Goal: Navigation & Orientation: Find specific page/section

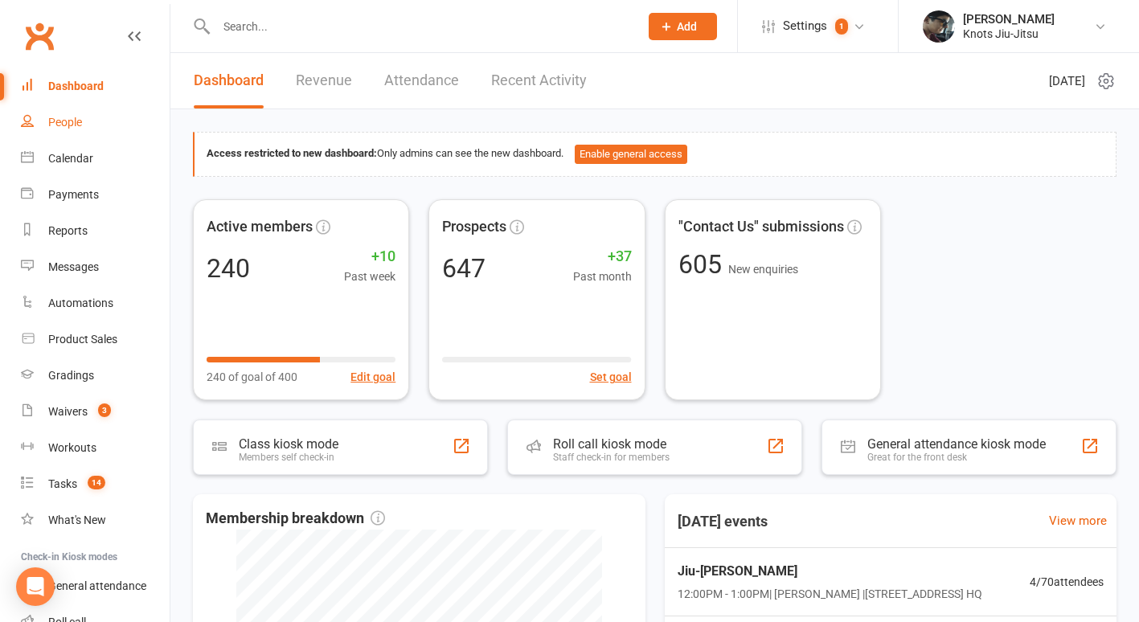
click at [78, 121] on div "People" at bounding box center [65, 122] width 34 height 13
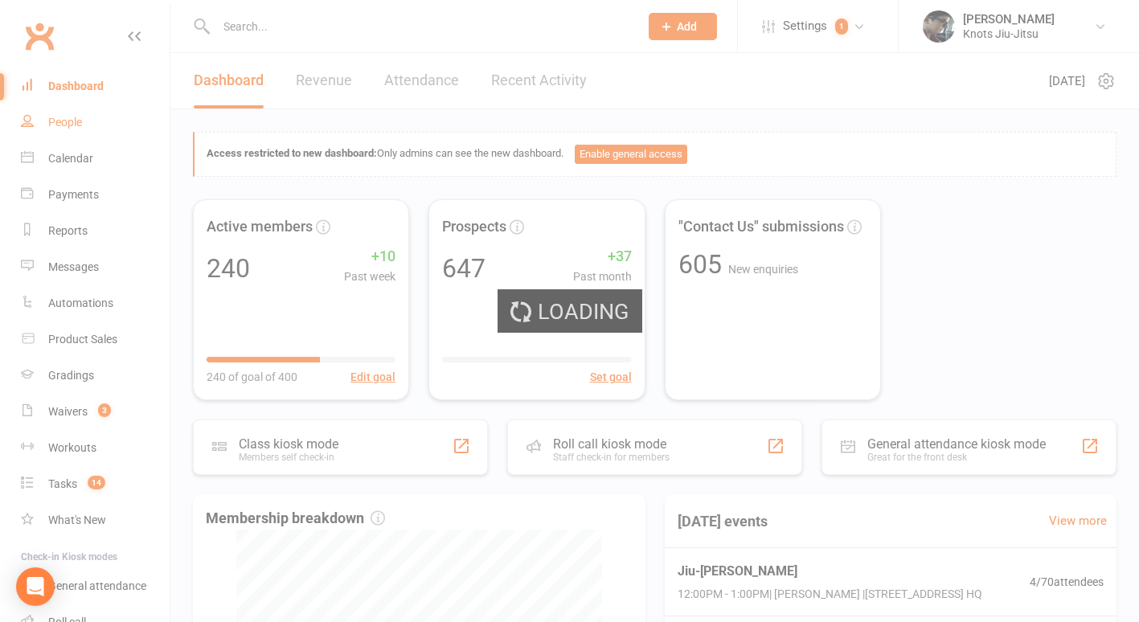
select select "100"
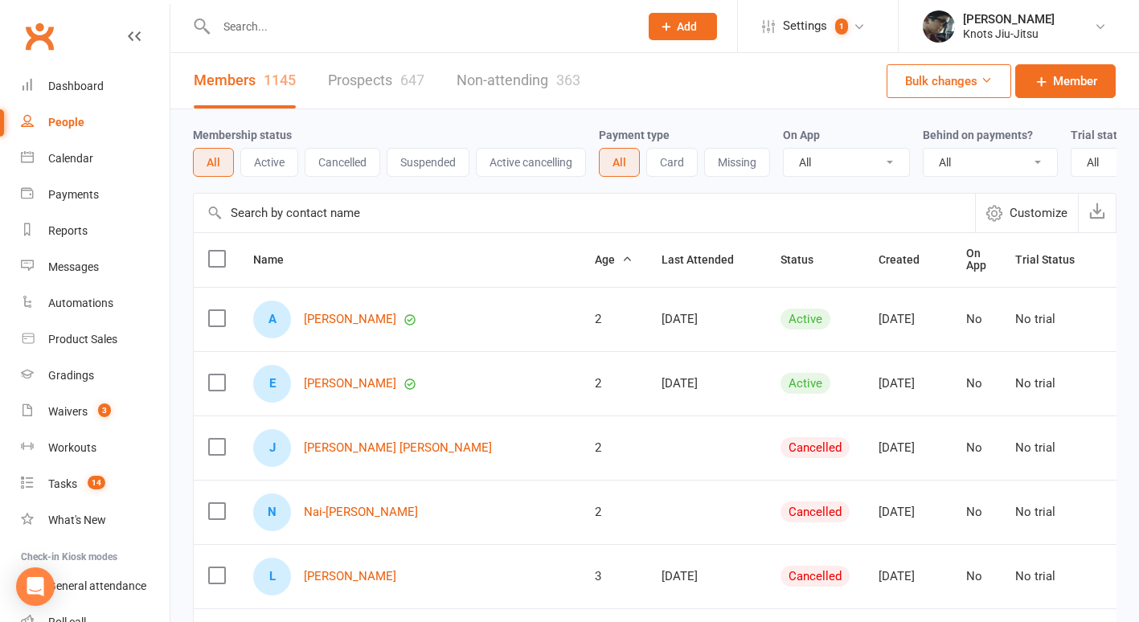
click at [417, 80] on div "647" at bounding box center [412, 80] width 24 height 17
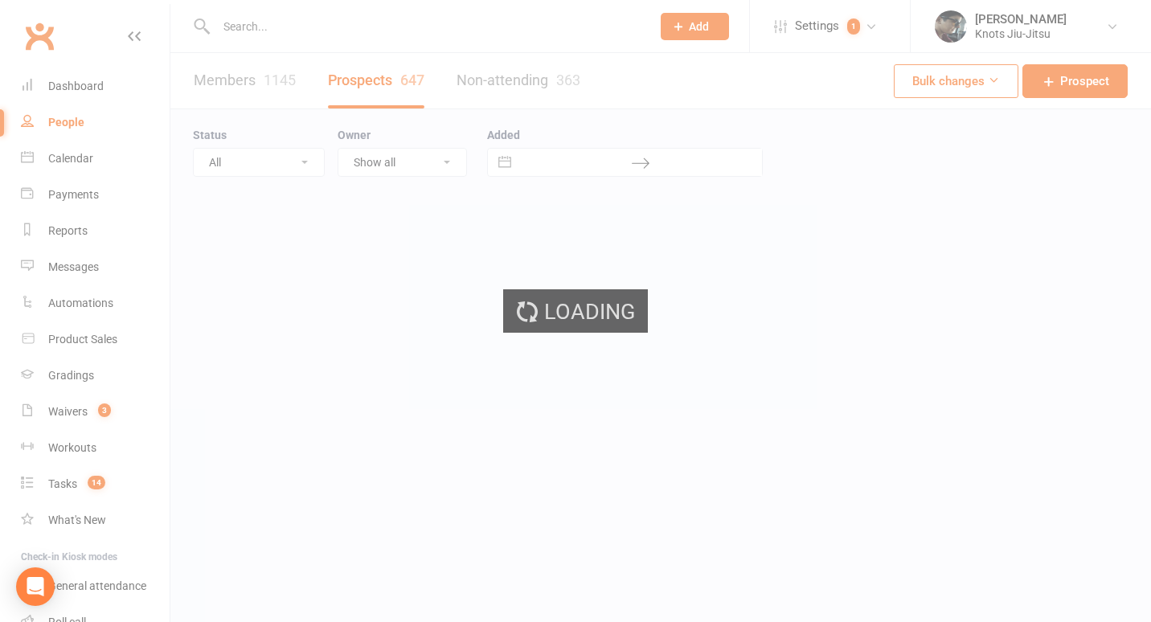
select select "100"
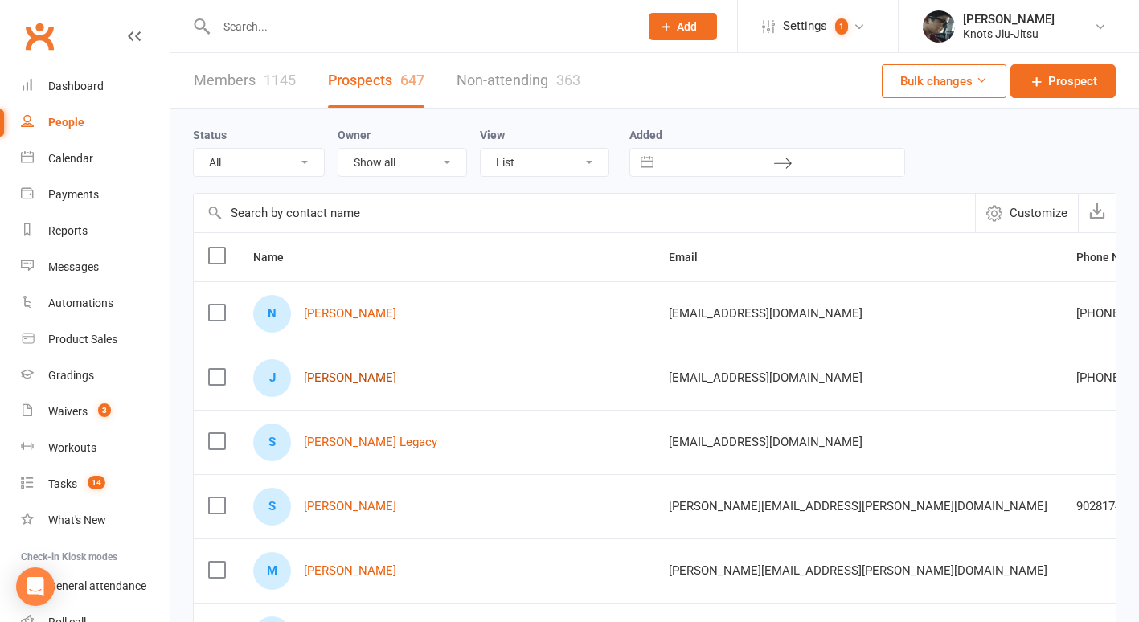
click at [368, 382] on link "[PERSON_NAME]" at bounding box center [350, 378] width 92 height 14
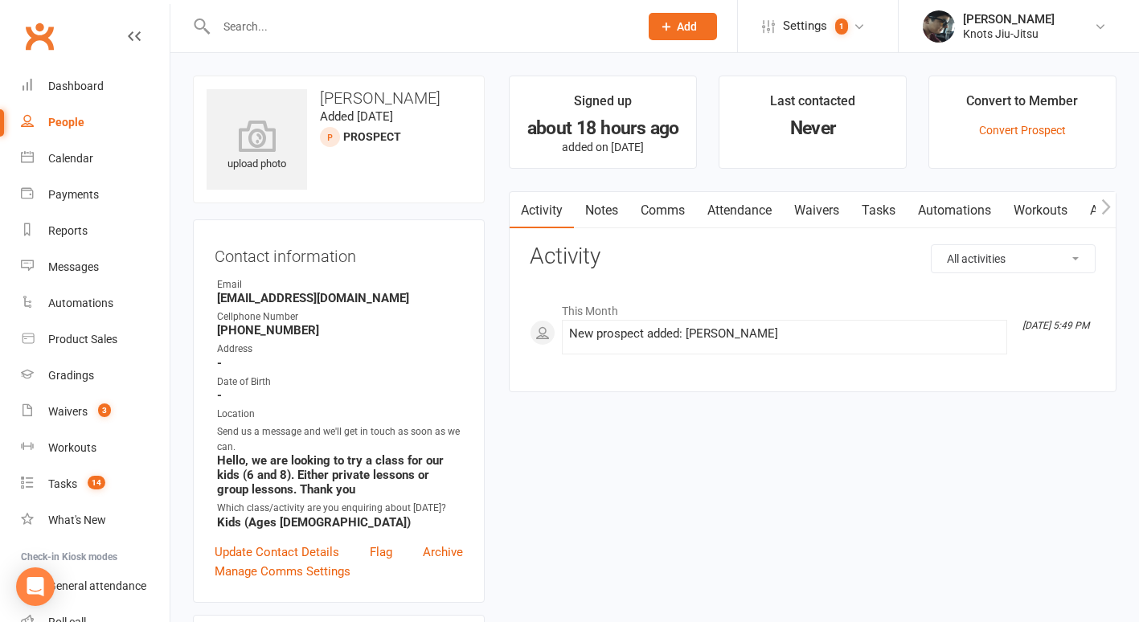
select select "100"
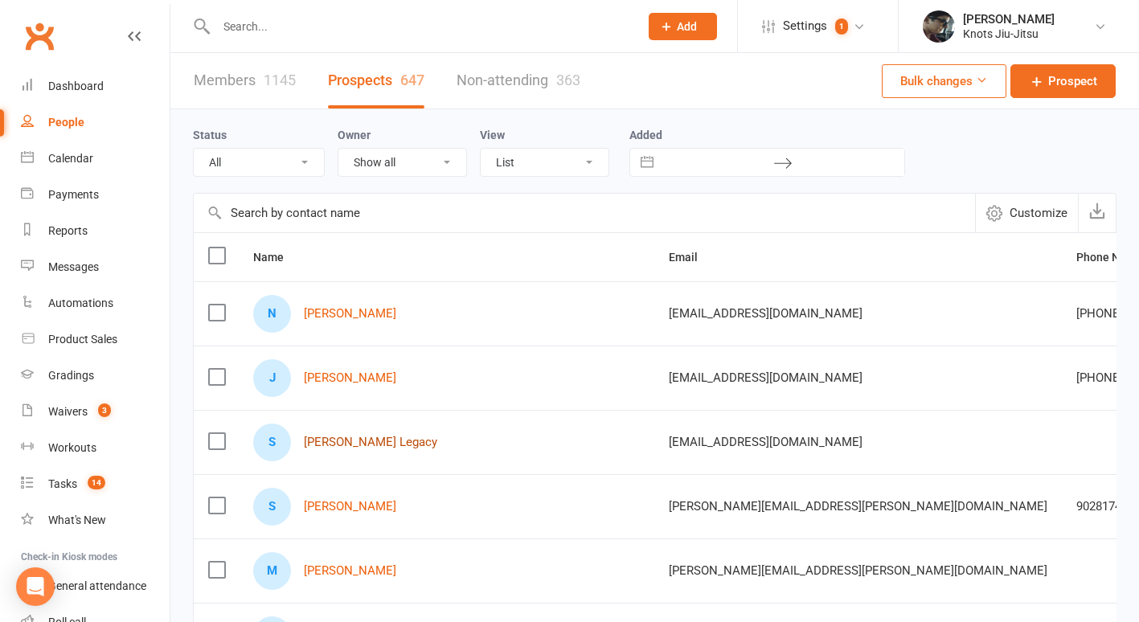
click at [360, 444] on link "[PERSON_NAME] Legacy" at bounding box center [370, 442] width 133 height 14
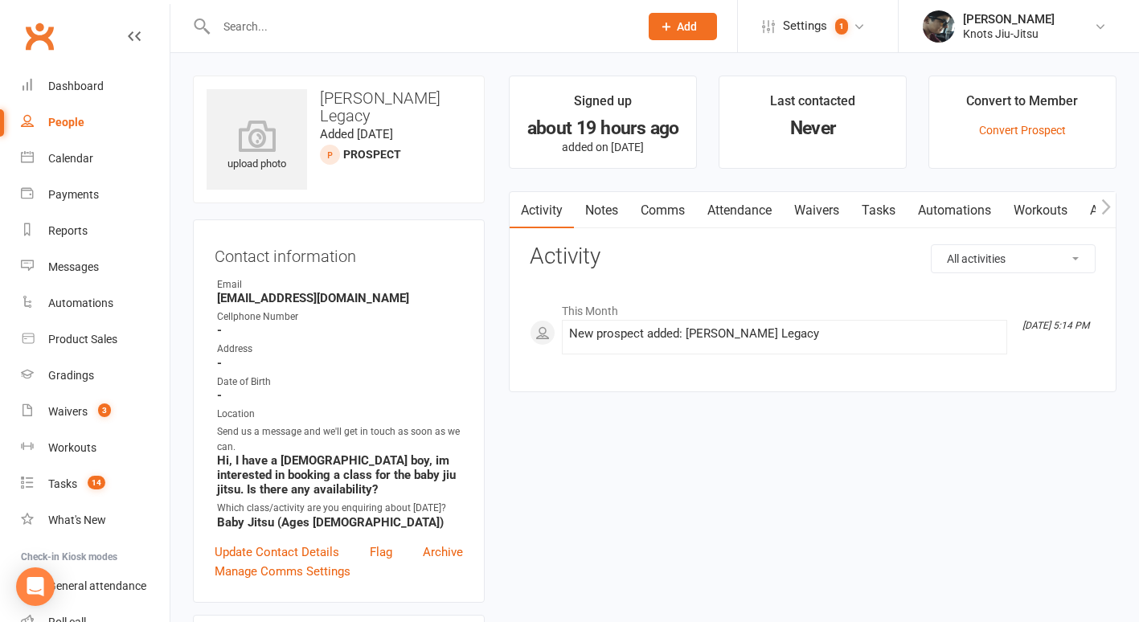
select select "100"
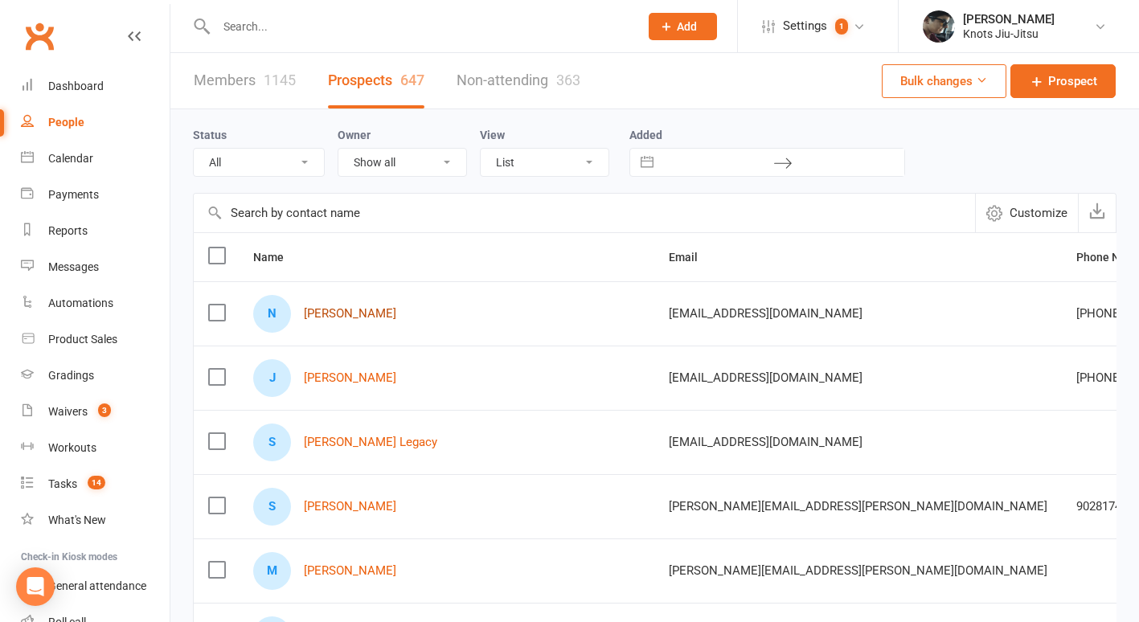
click at [337, 317] on link "[PERSON_NAME]" at bounding box center [350, 314] width 92 height 14
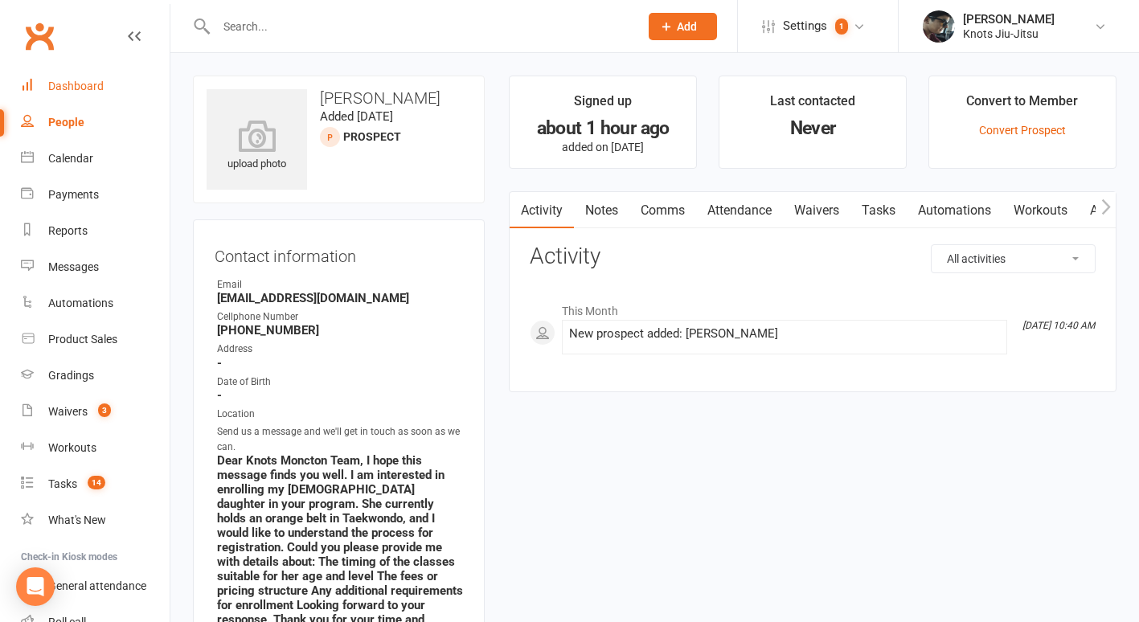
click at [71, 92] on div "Dashboard" at bounding box center [75, 86] width 55 height 13
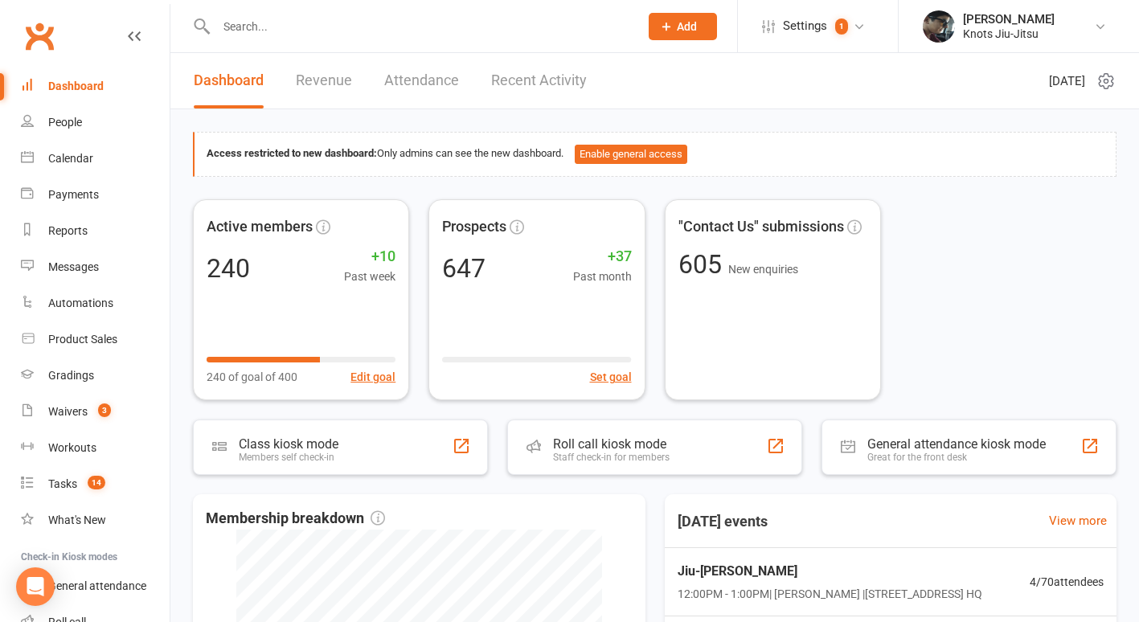
click at [321, 84] on link "Revenue" at bounding box center [324, 80] width 56 height 55
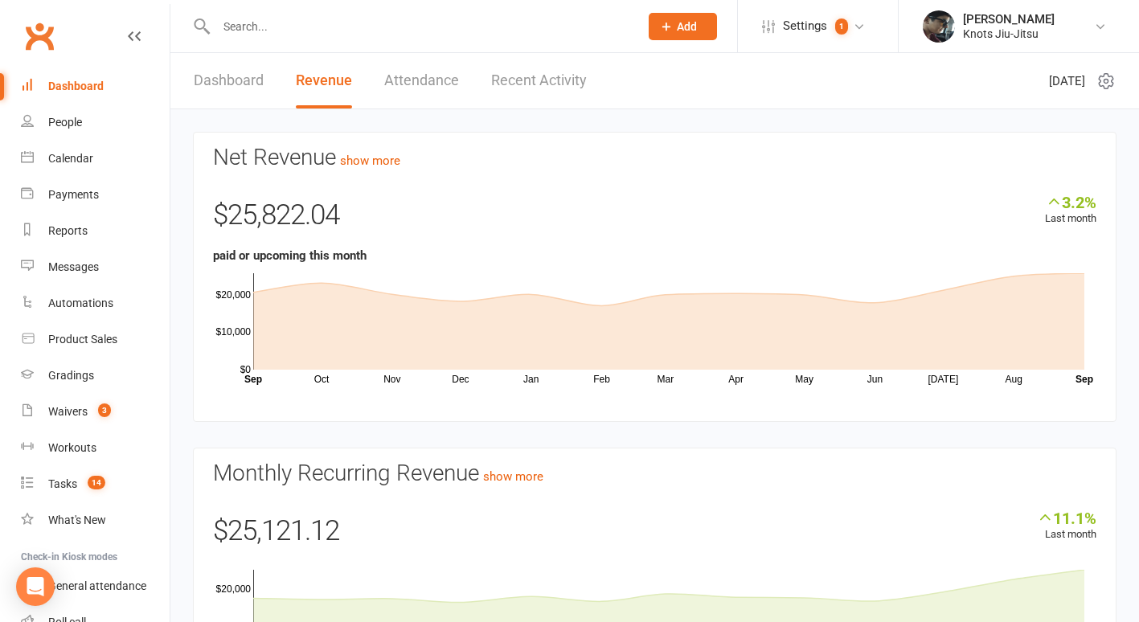
click at [70, 93] on link "Dashboard" at bounding box center [95, 86] width 149 height 36
click at [61, 131] on link "People" at bounding box center [95, 122] width 149 height 36
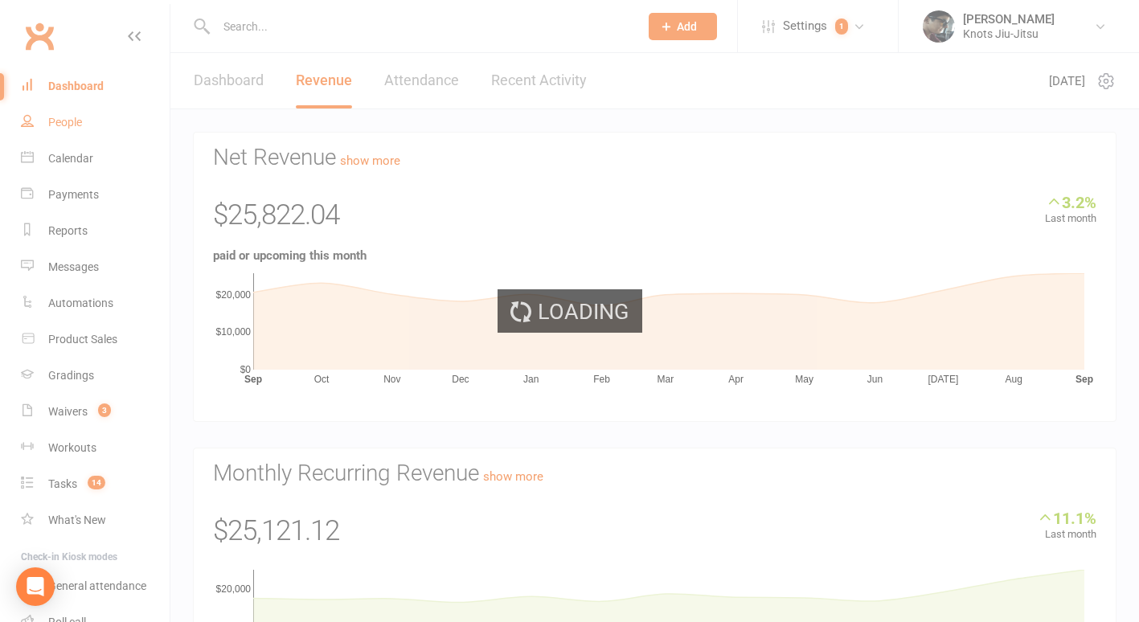
select select "100"
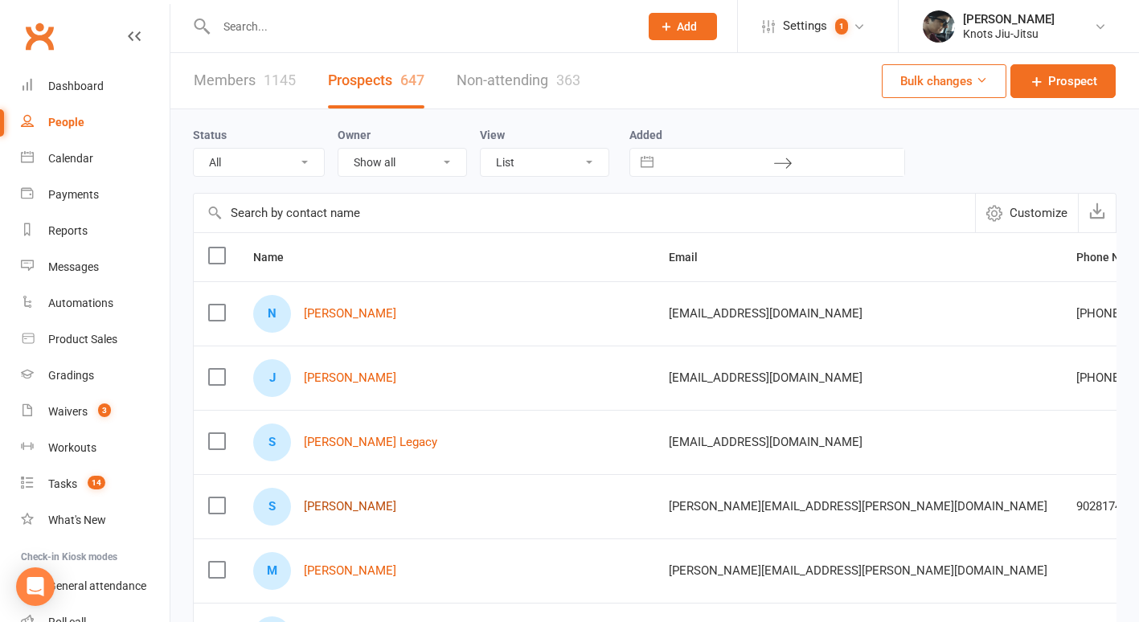
click at [342, 500] on link "[PERSON_NAME]" at bounding box center [350, 507] width 92 height 14
